Goal: Task Accomplishment & Management: Use online tool/utility

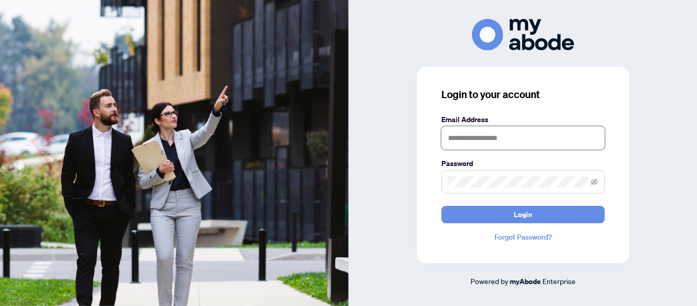
click at [460, 133] on input "text" at bounding box center [523, 137] width 163 height 23
type input "**********"
click at [595, 182] on icon "eye-invisible" at bounding box center [594, 181] width 7 height 7
click at [442, 177] on span at bounding box center [523, 181] width 163 height 23
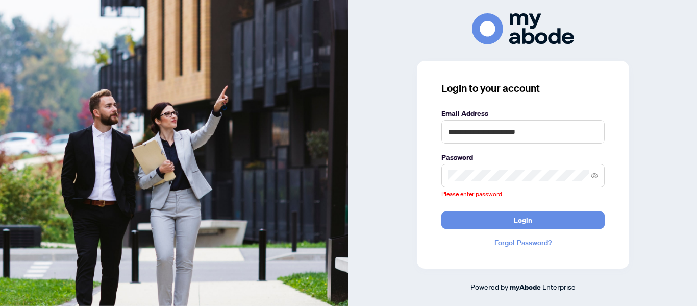
click at [466, 183] on span at bounding box center [523, 175] width 163 height 23
click at [485, 111] on label "Email Address" at bounding box center [523, 113] width 163 height 11
click at [469, 185] on span at bounding box center [523, 175] width 163 height 23
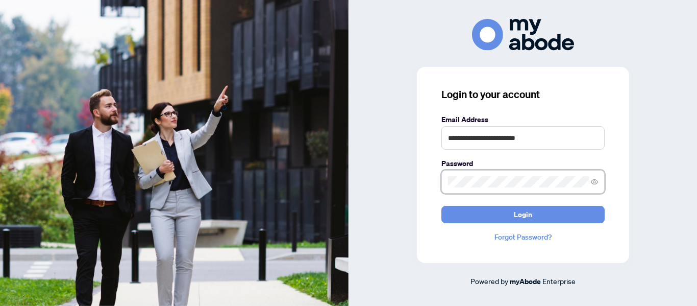
click at [442, 206] on button "Login" at bounding box center [523, 214] width 163 height 17
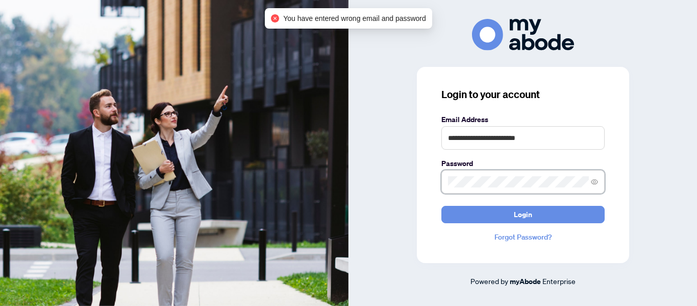
click at [442, 206] on button "Login" at bounding box center [523, 214] width 163 height 17
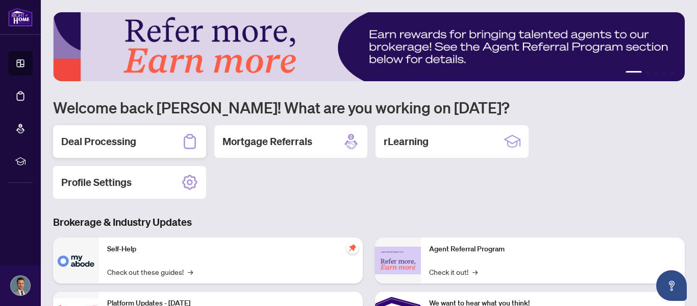
click at [138, 139] on div "Deal Processing" at bounding box center [129, 141] width 153 height 33
